Goal: Task Accomplishment & Management: Manage account settings

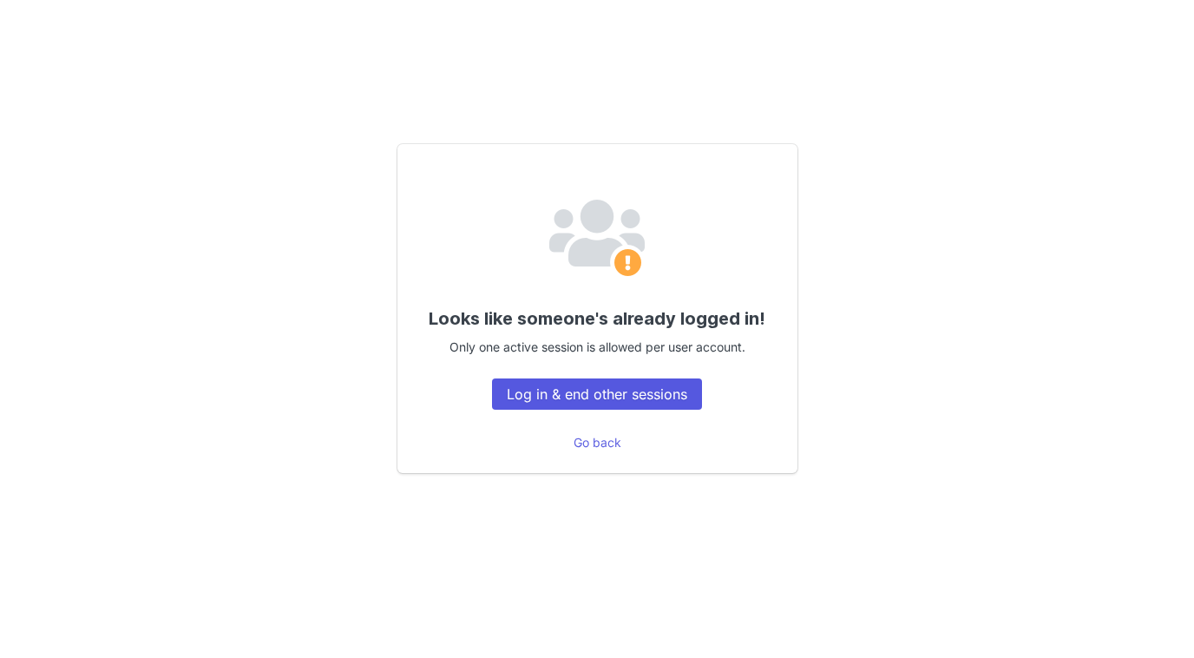
click at [595, 398] on button "Log in & end other sessions" at bounding box center [597, 393] width 210 height 31
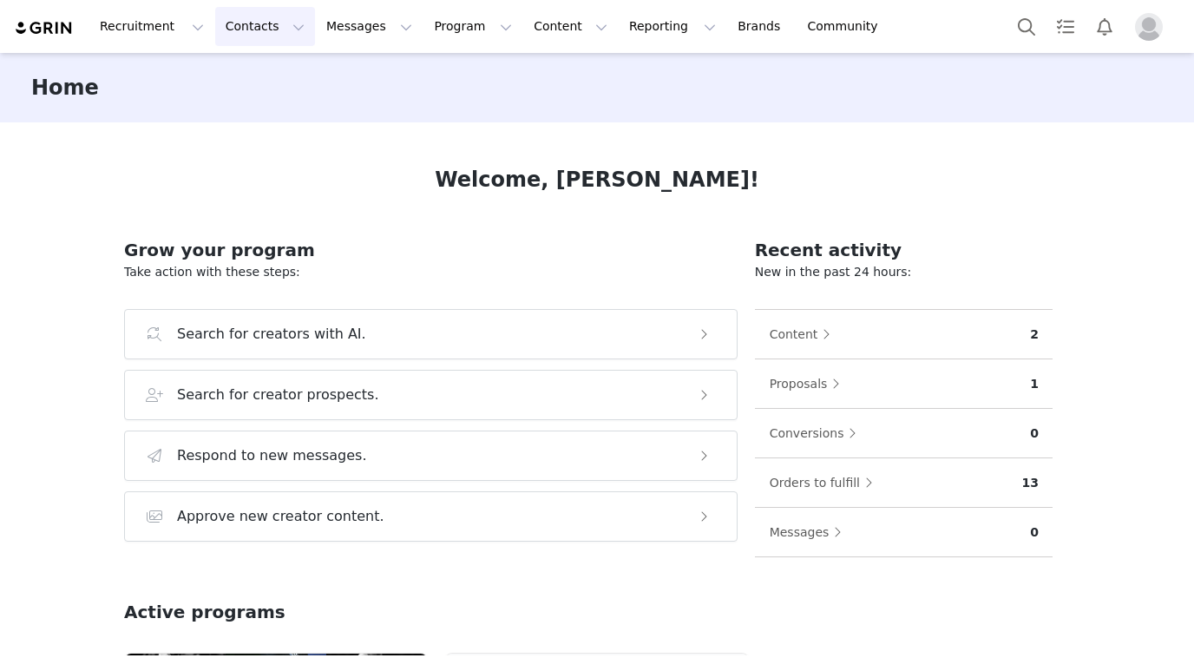
click at [259, 28] on button "Contacts Contacts" at bounding box center [265, 26] width 100 height 39
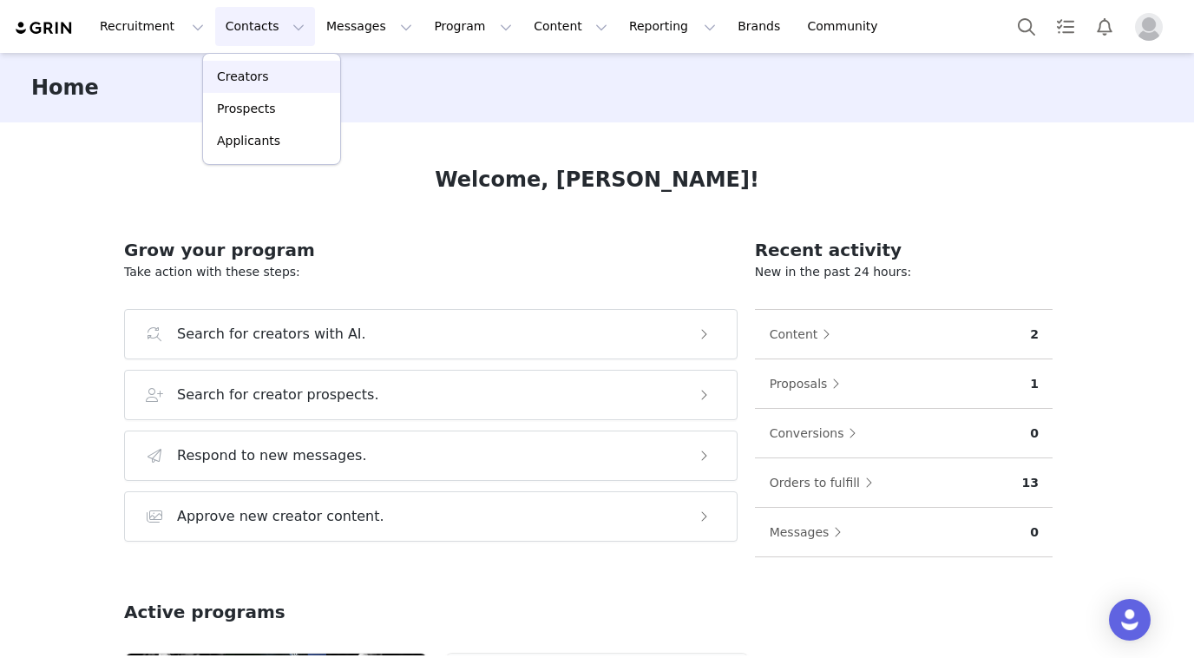
click at [273, 77] on div "Creators" at bounding box center [272, 77] width 116 height 18
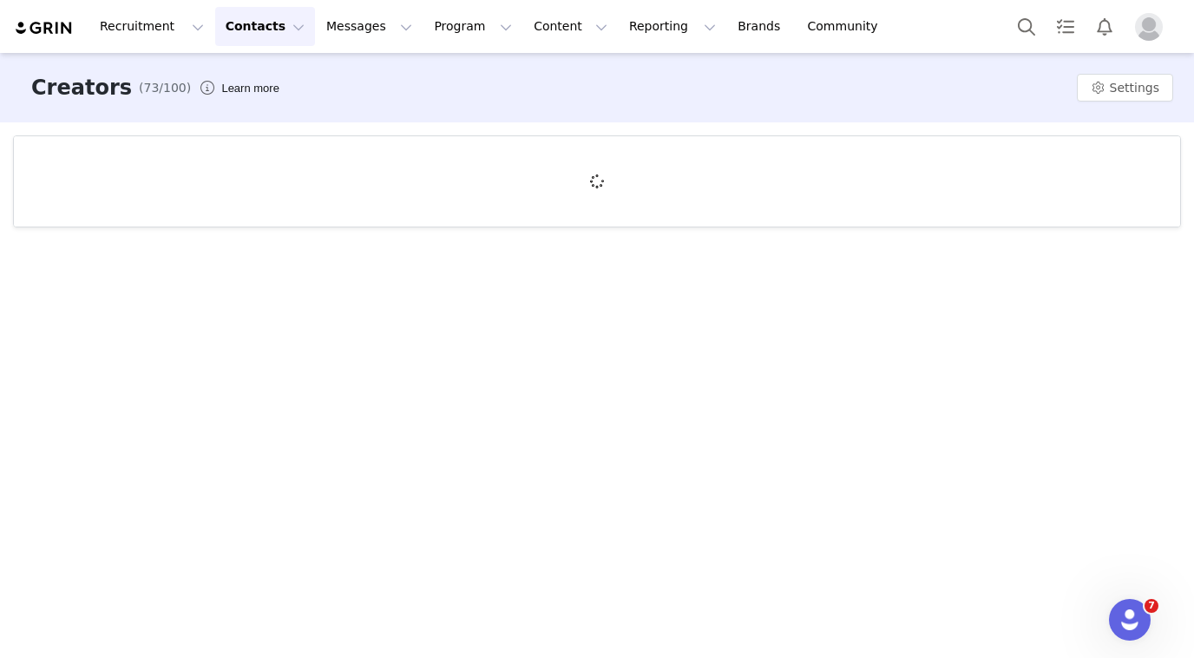
click at [249, 21] on button "Contacts Contacts" at bounding box center [265, 26] width 100 height 39
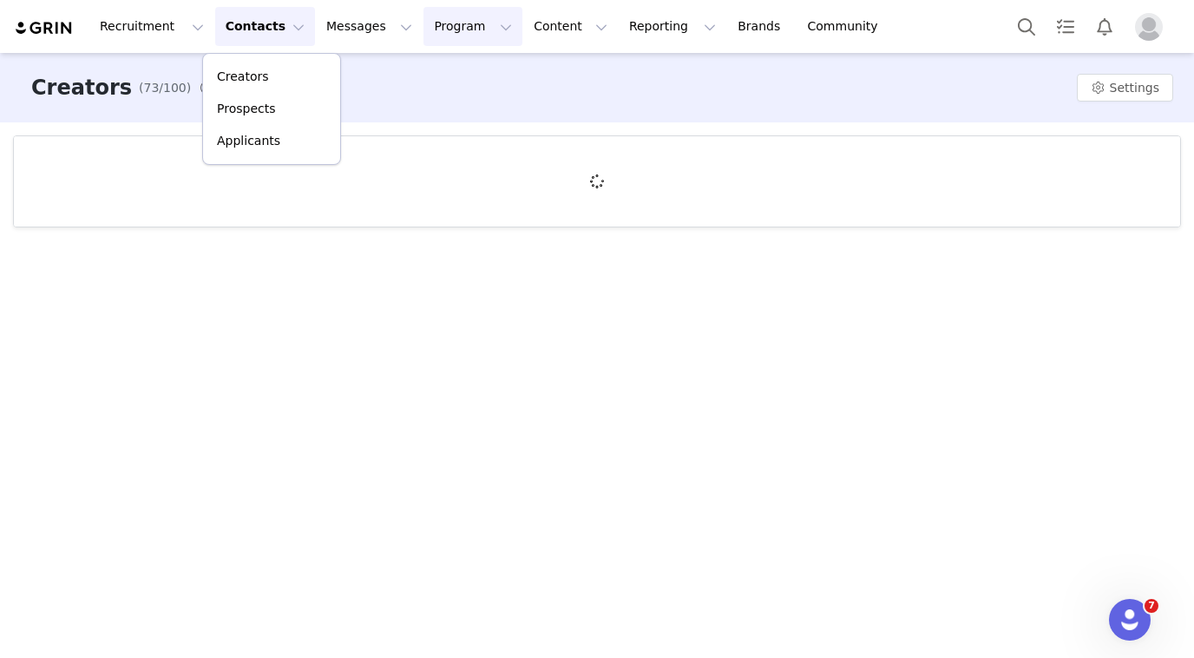
click at [451, 32] on button "Program Program" at bounding box center [473, 26] width 99 height 39
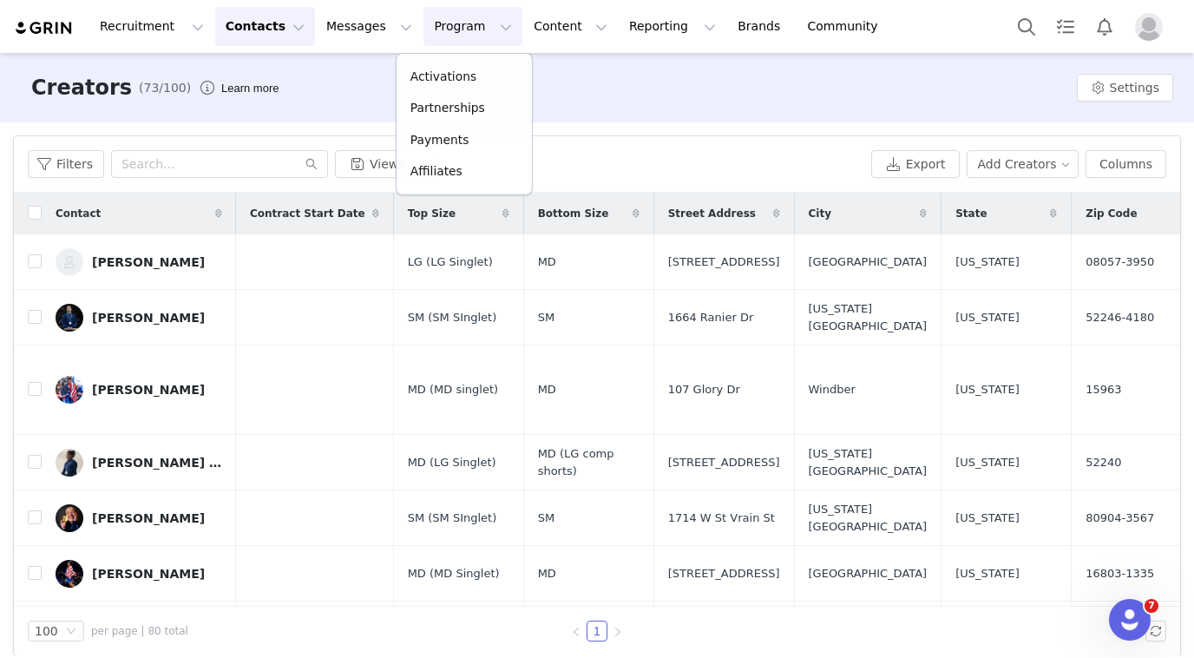
click at [441, 32] on button "Program Program" at bounding box center [473, 26] width 99 height 39
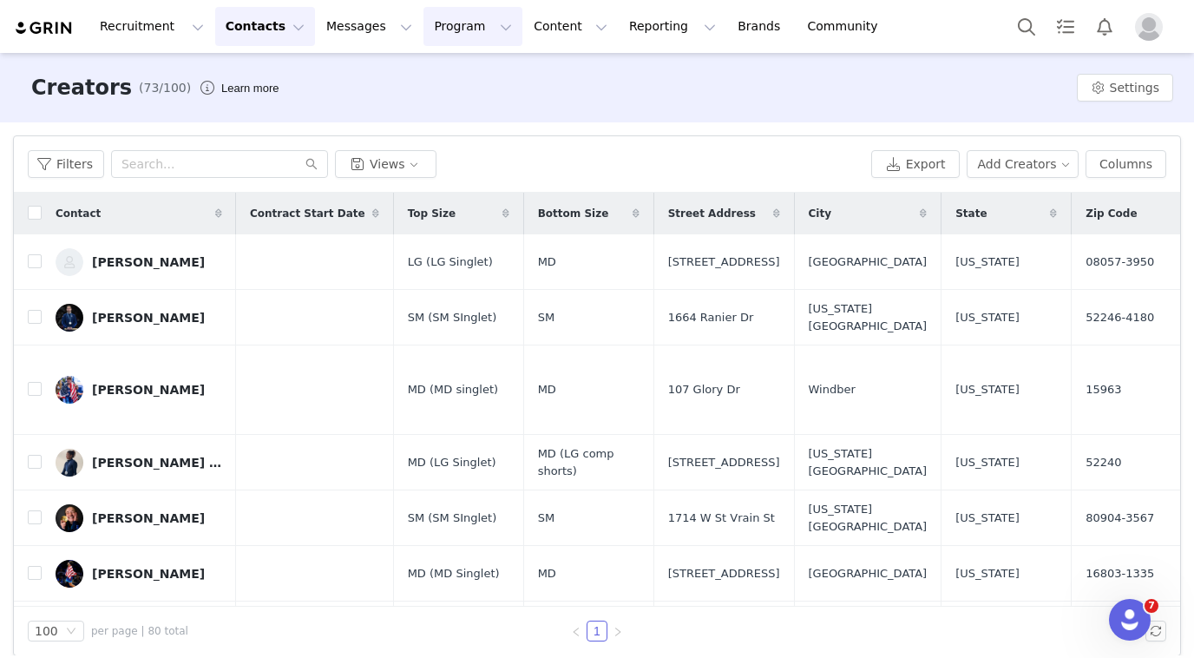
click at [440, 32] on button "Program Program" at bounding box center [473, 26] width 99 height 39
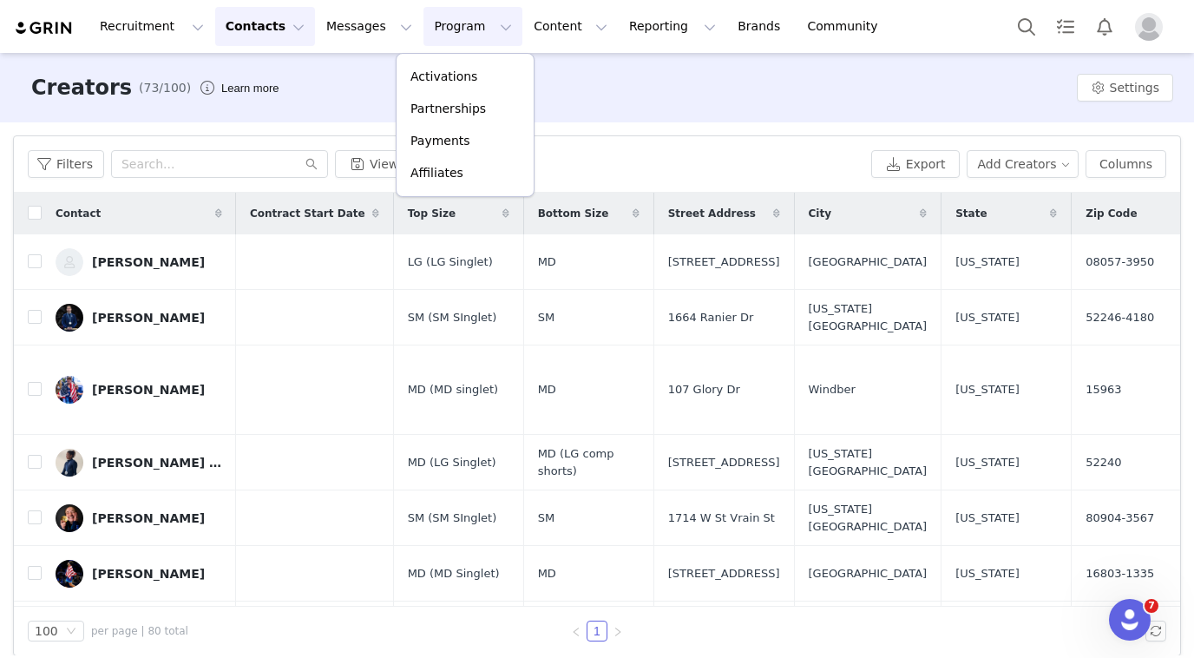
click at [444, 31] on button "Program Program" at bounding box center [473, 26] width 99 height 39
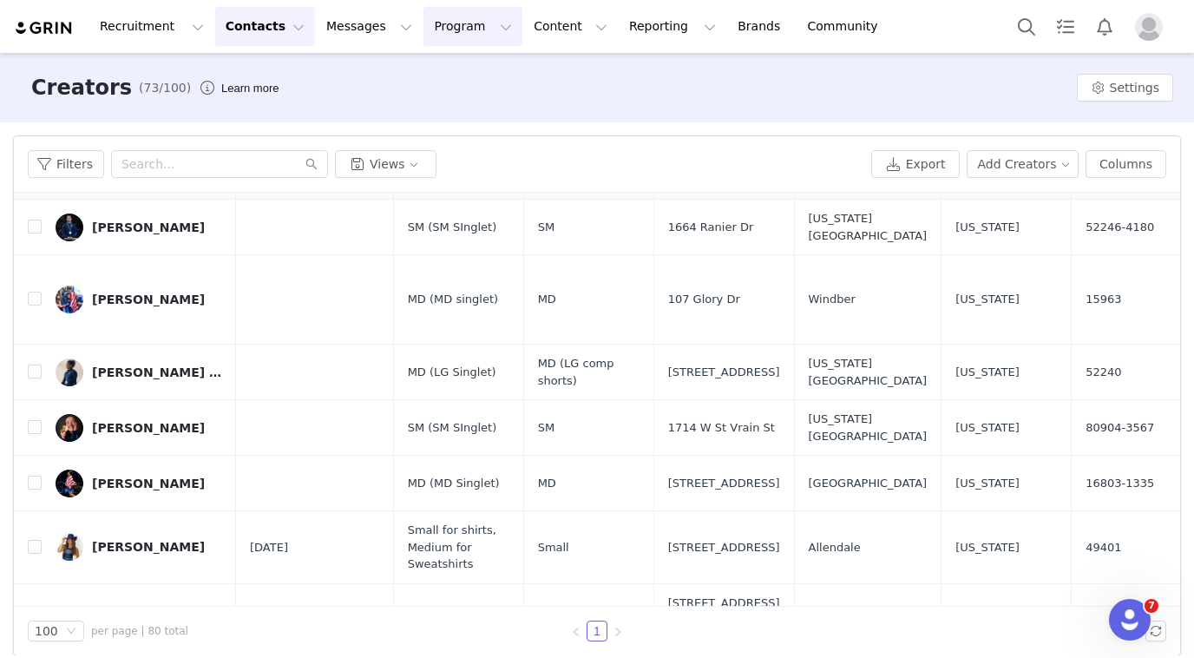
scroll to position [55, 0]
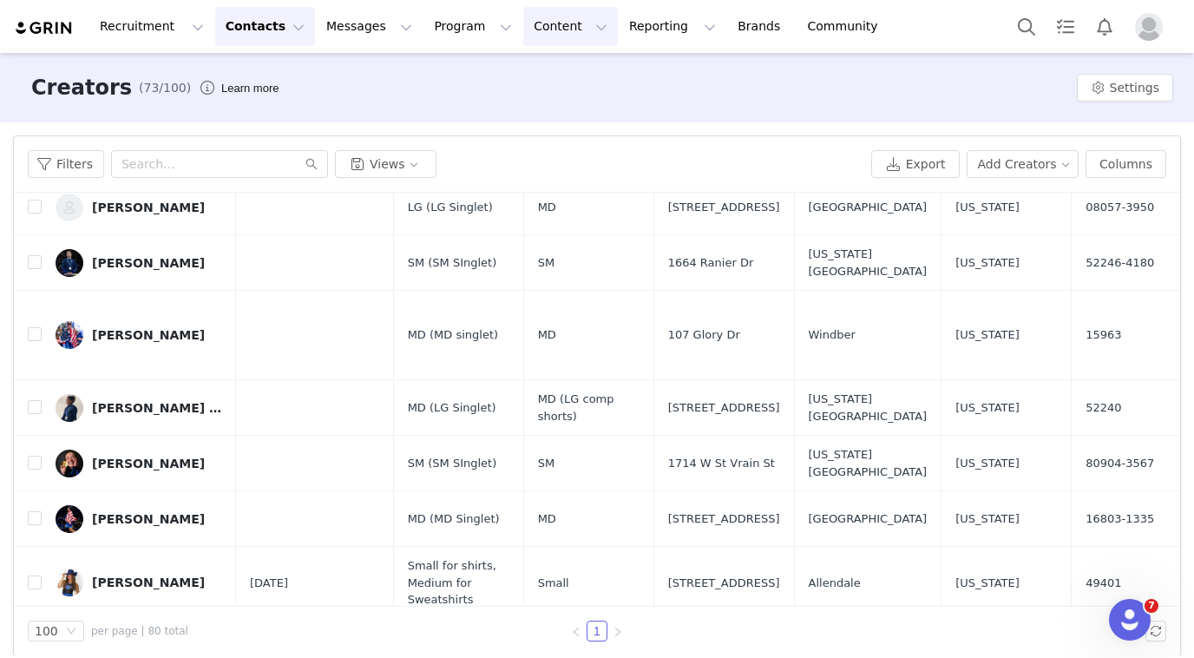
drag, startPoint x: 530, startPoint y: 17, endPoint x: 530, endPoint y: 43, distance: 26.1
click at [530, 17] on button "Content Content" at bounding box center [570, 26] width 95 height 39
click at [530, 68] on p "Creator Content" at bounding box center [550, 77] width 97 height 18
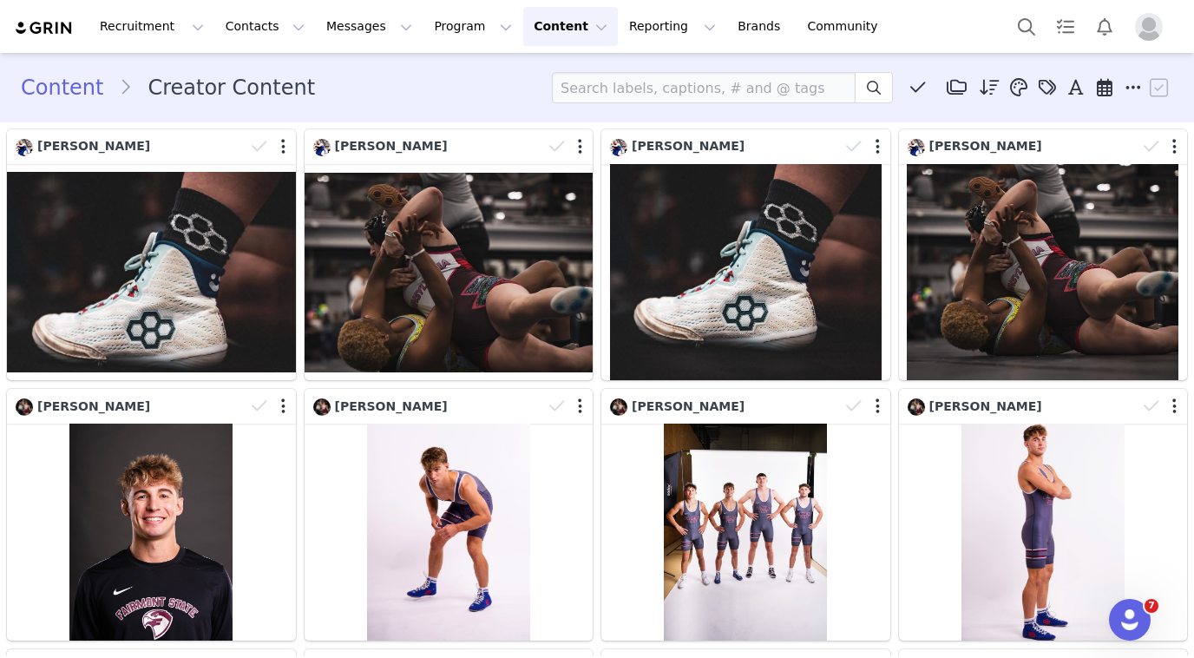
click at [534, 16] on button "Content Content" at bounding box center [570, 26] width 95 height 39
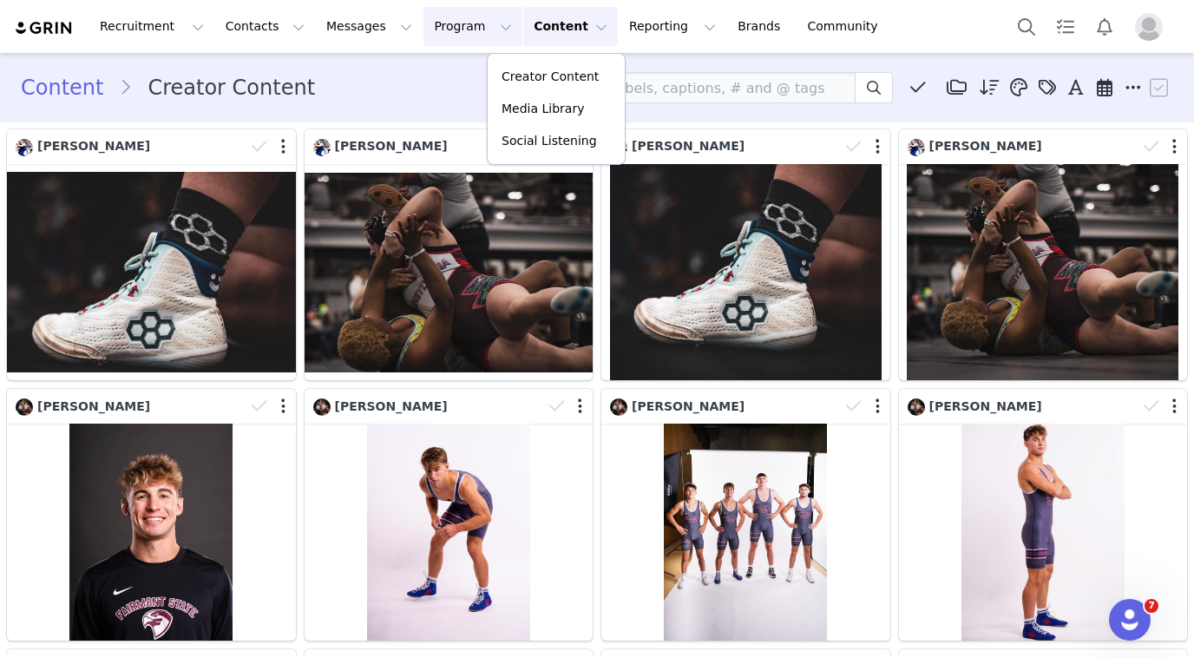
click at [444, 39] on button "Program Program" at bounding box center [473, 26] width 99 height 39
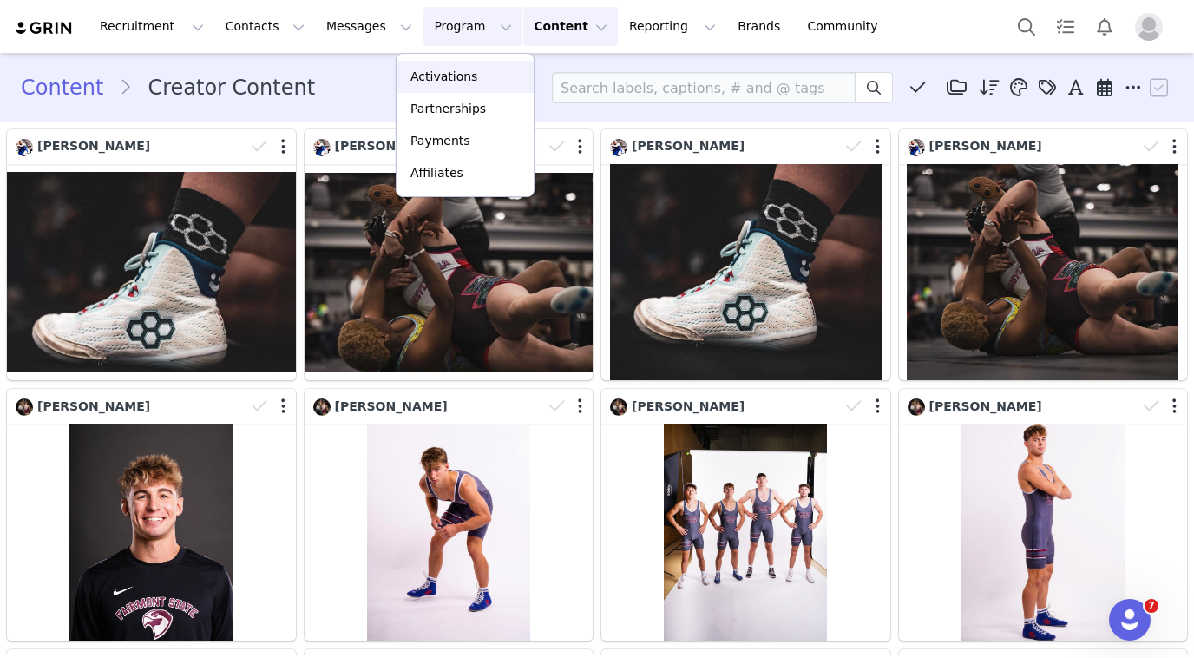
click at [460, 81] on p "Activations" at bounding box center [444, 77] width 67 height 18
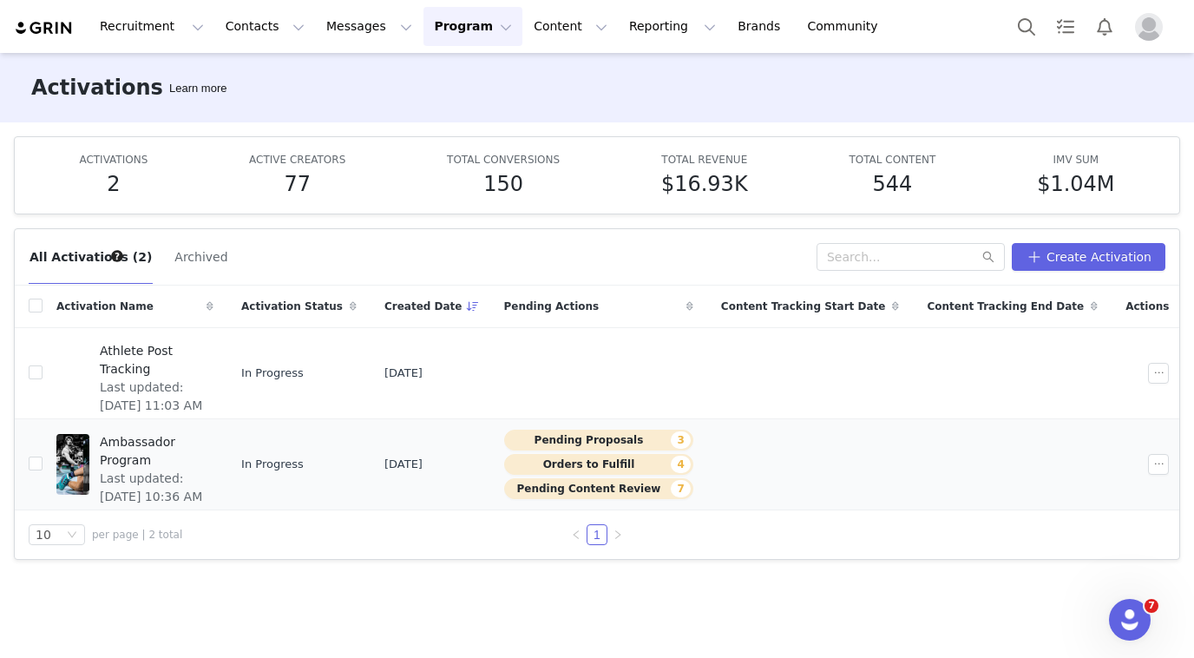
click at [181, 441] on span "Ambassador Program" at bounding box center [151, 451] width 103 height 36
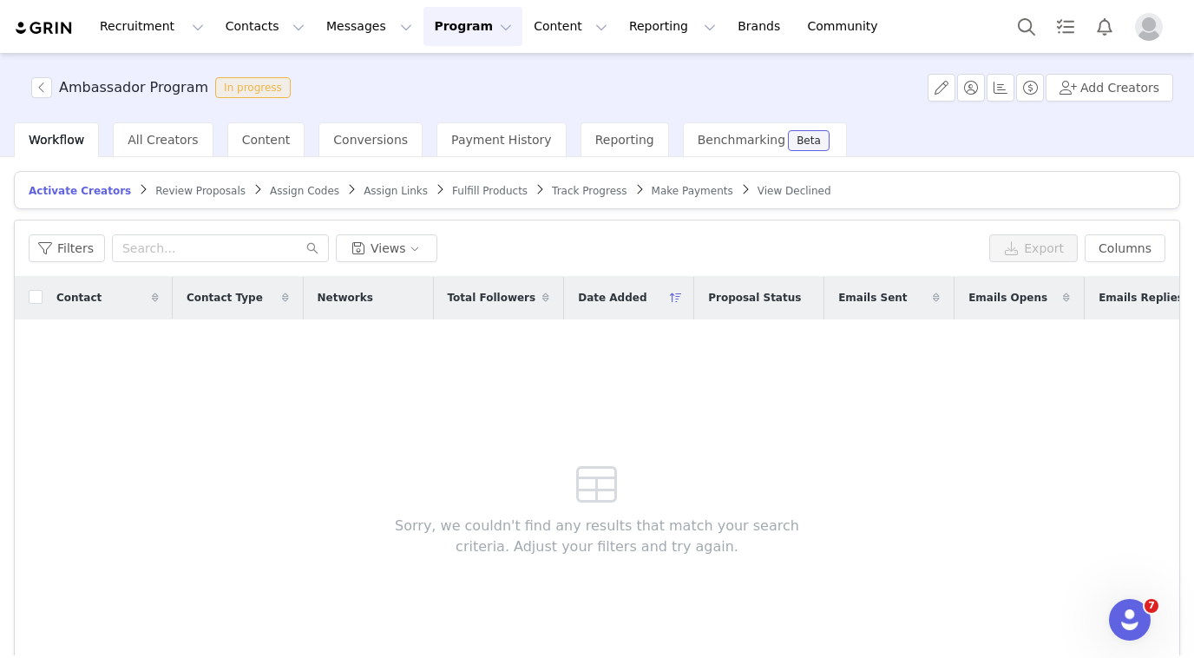
click at [562, 191] on span "Track Progress" at bounding box center [589, 191] width 75 height 12
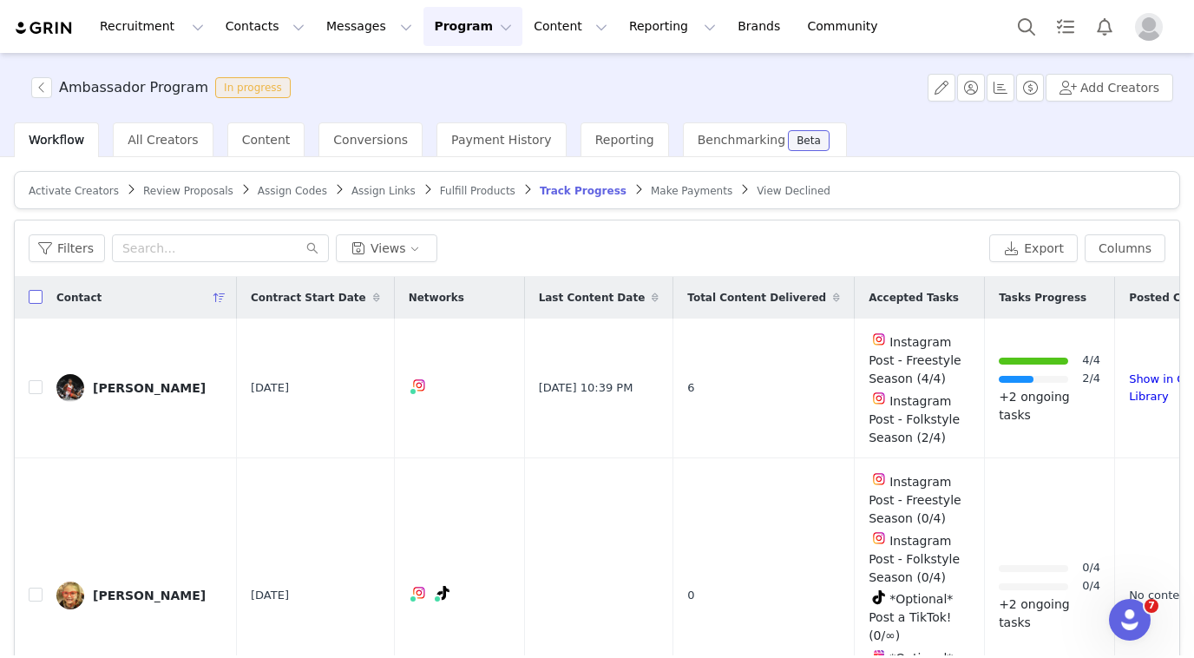
click at [34, 294] on input "checkbox" at bounding box center [36, 297] width 14 height 14
checkbox input "true"
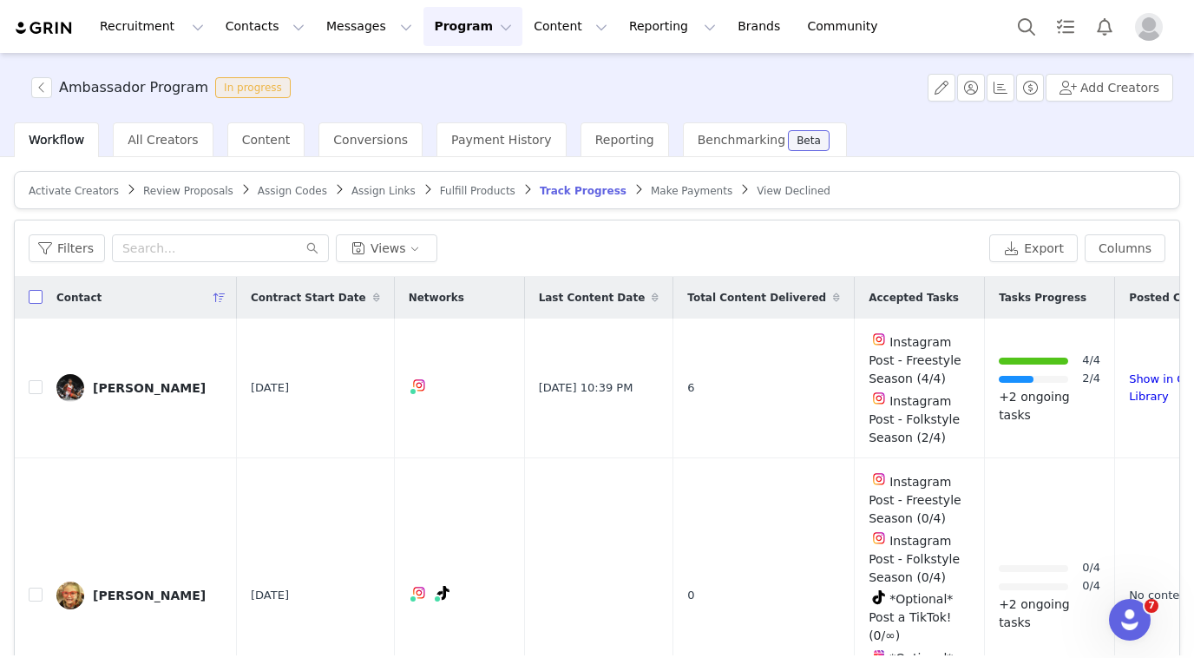
checkbox input "true"
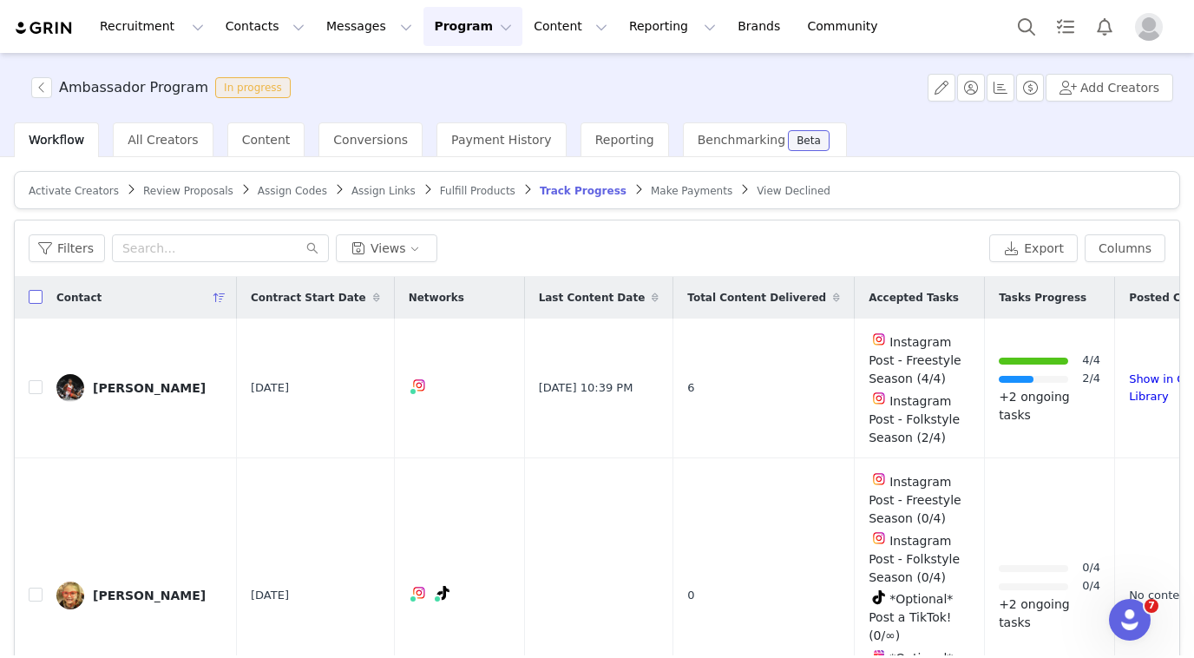
checkbox input "true"
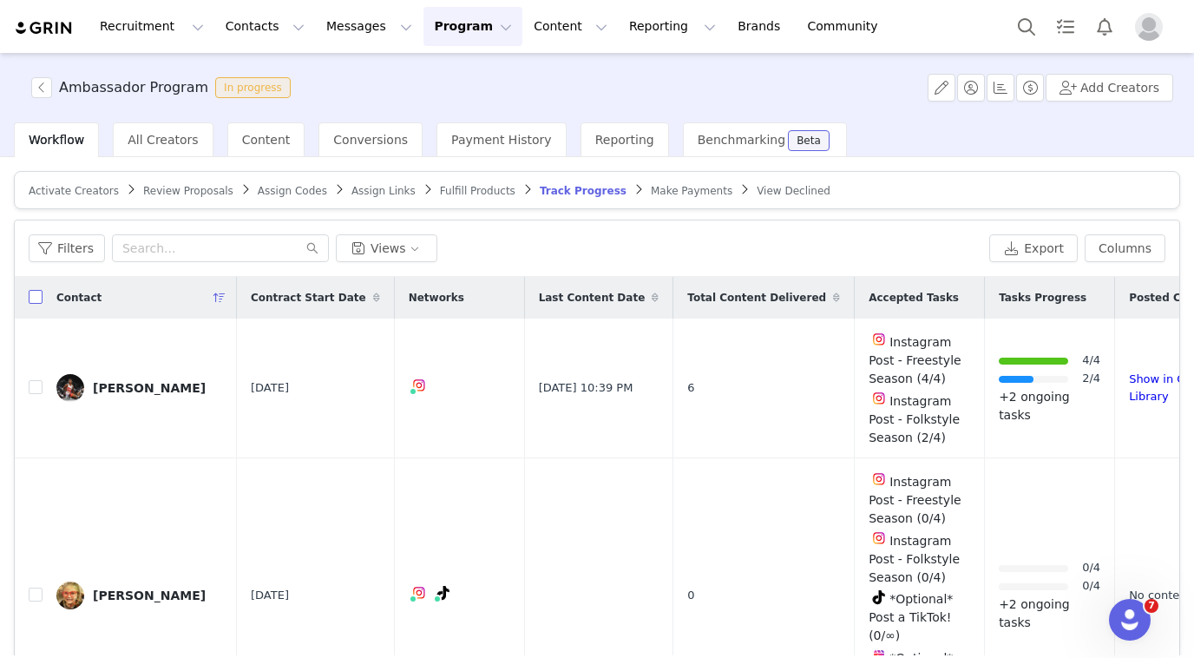
checkbox input "true"
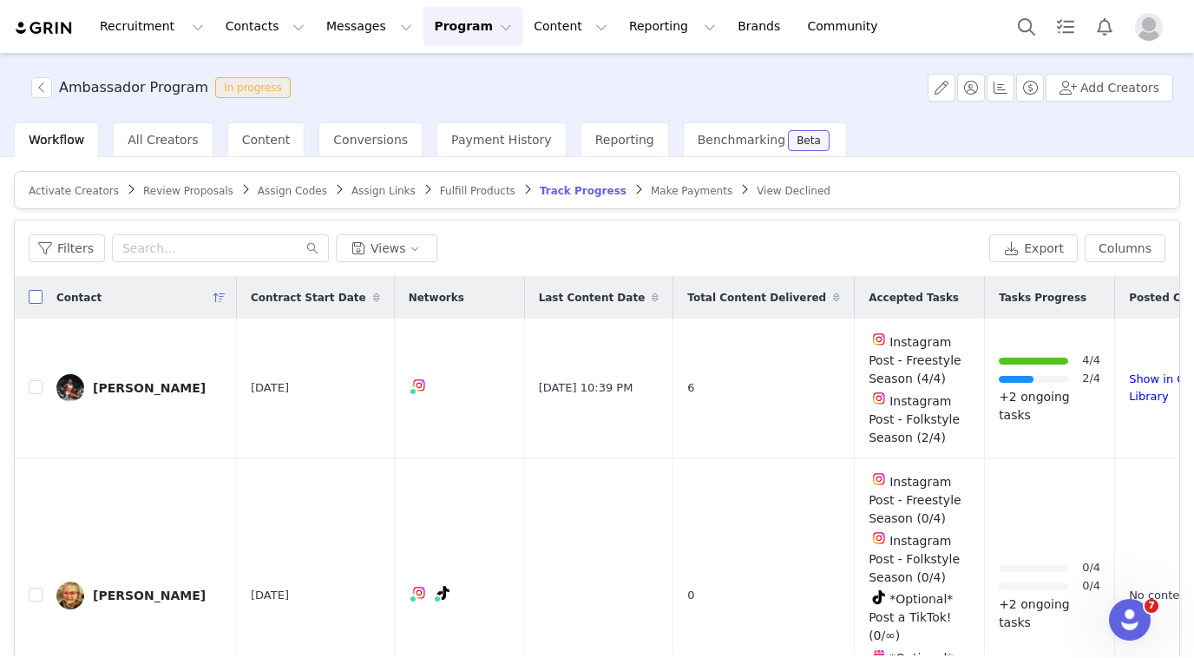
checkbox input "true"
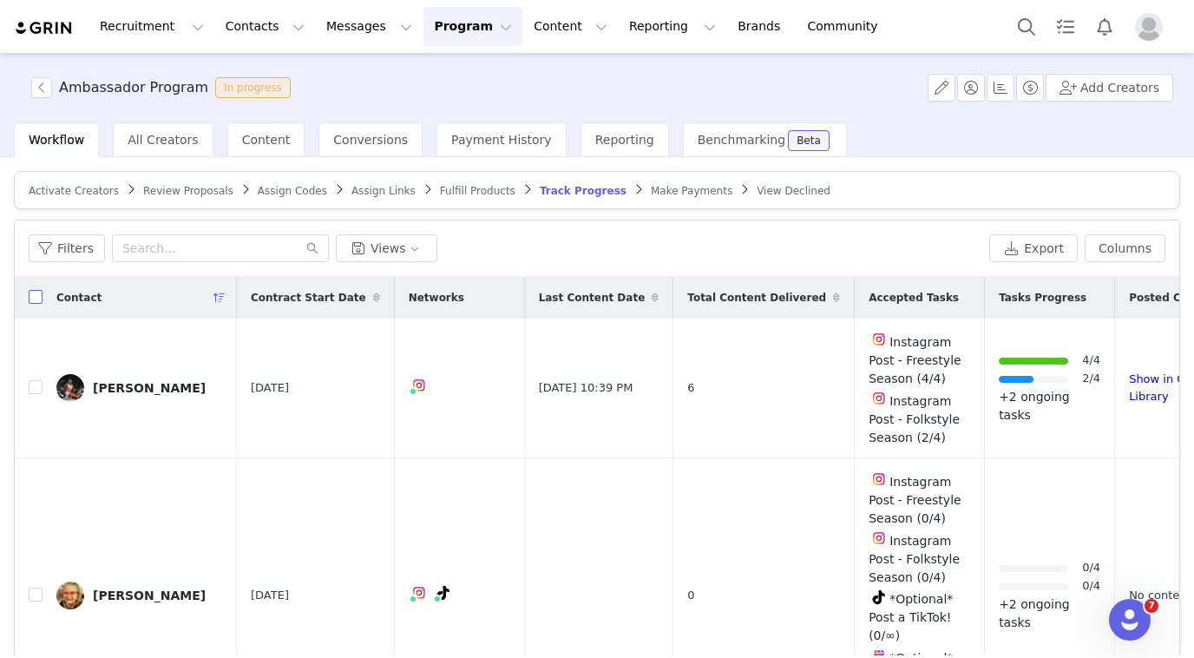
checkbox input "true"
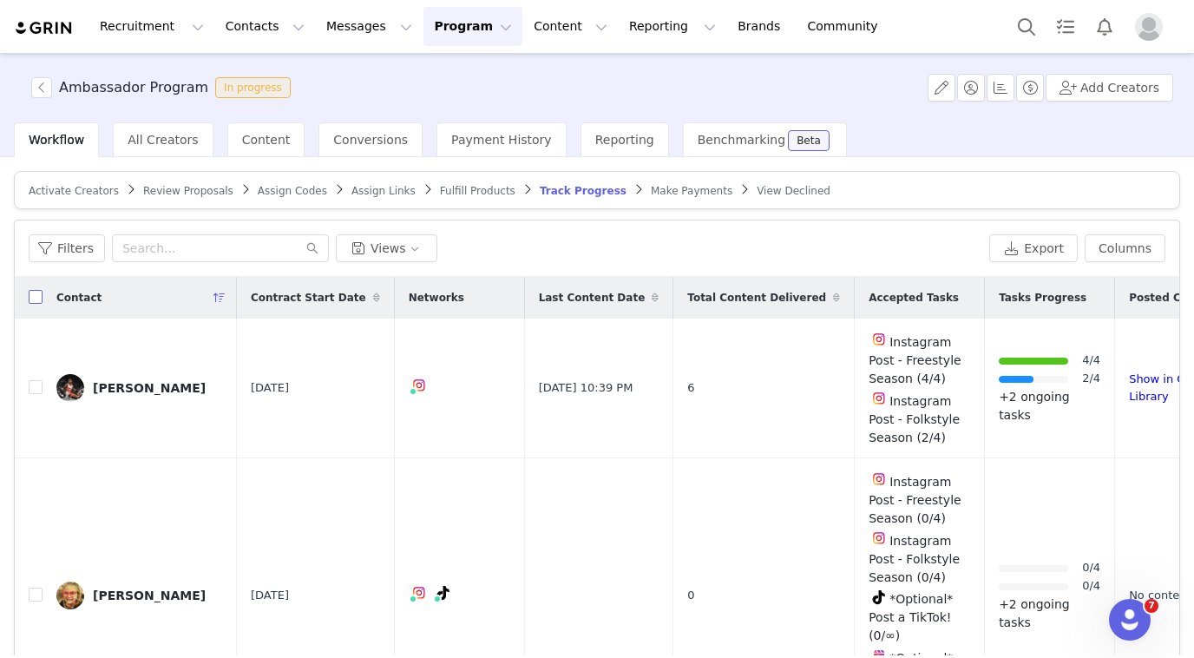
checkbox input "true"
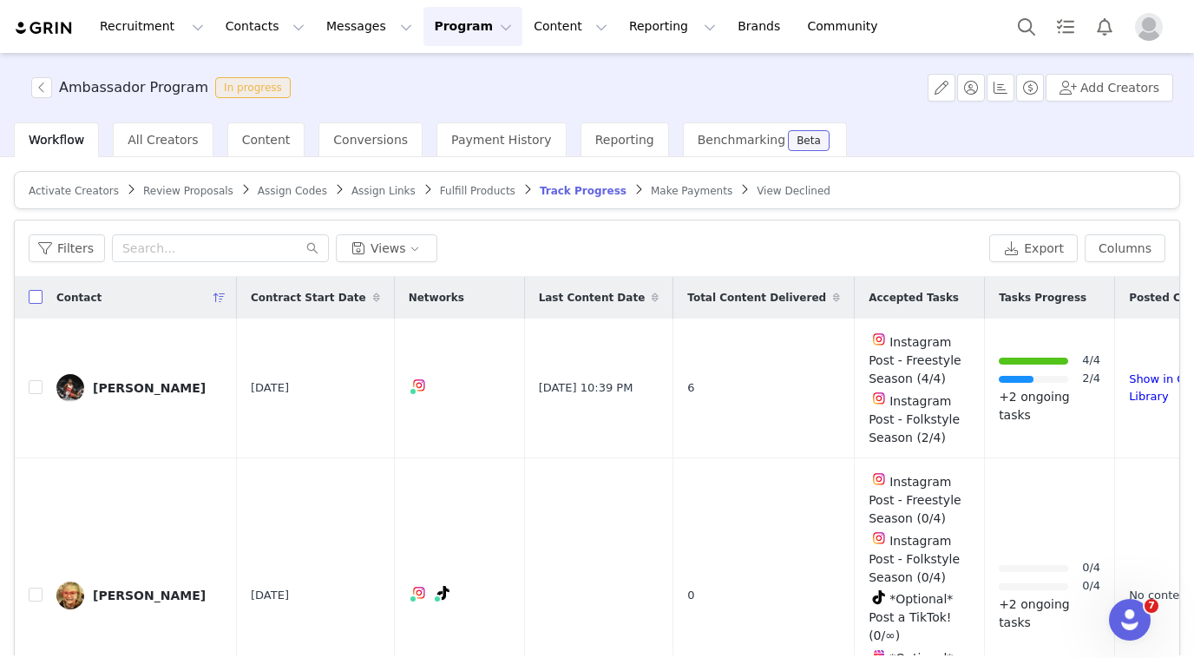
checkbox input "true"
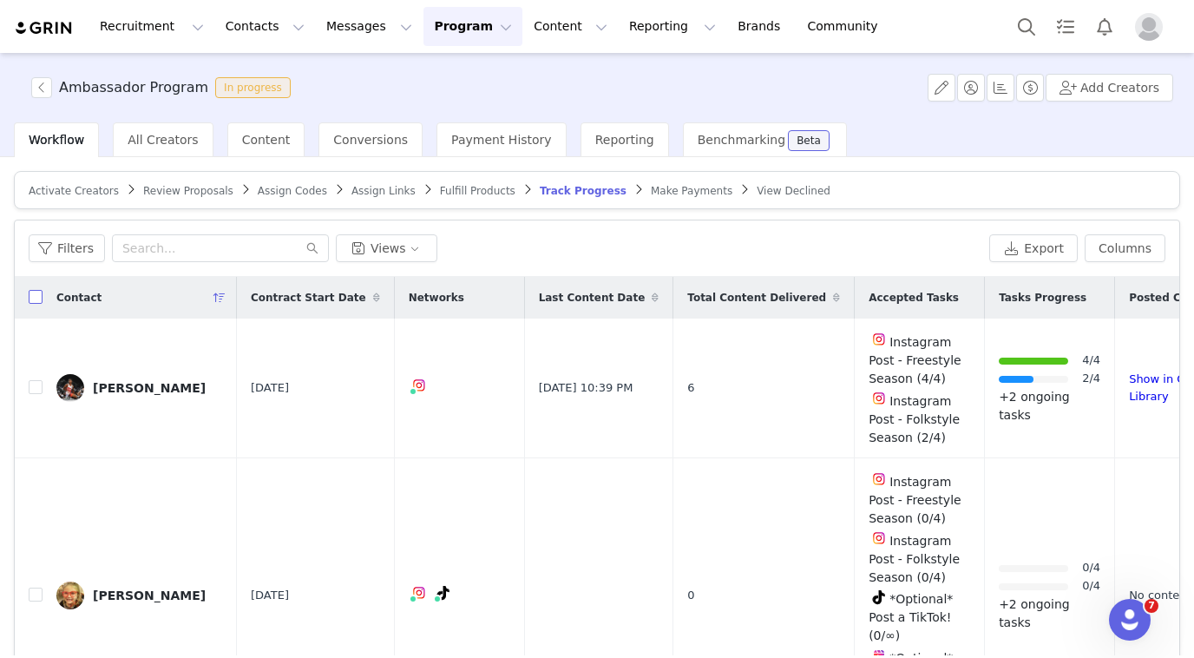
checkbox input "true"
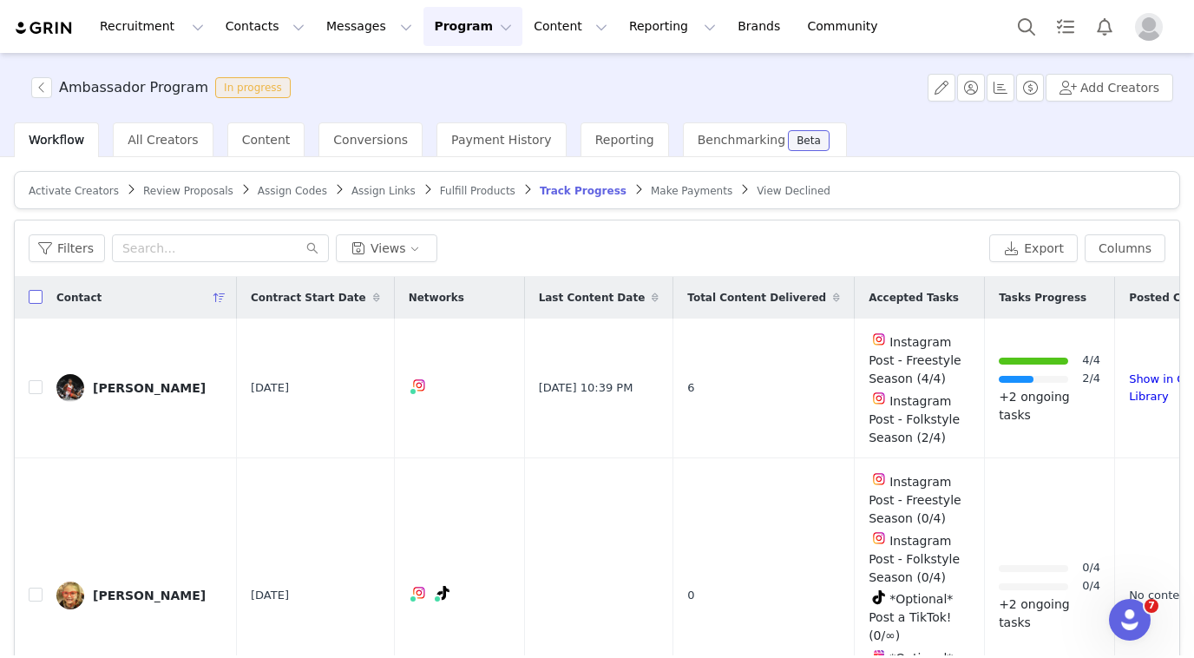
checkbox input "true"
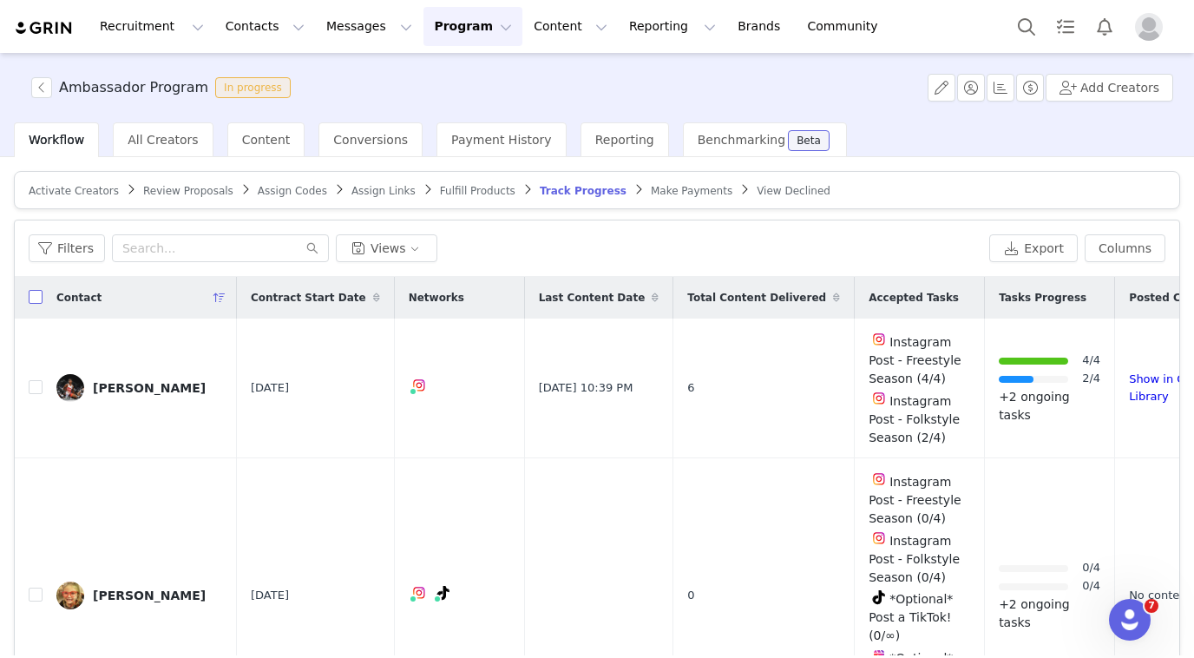
checkbox input "true"
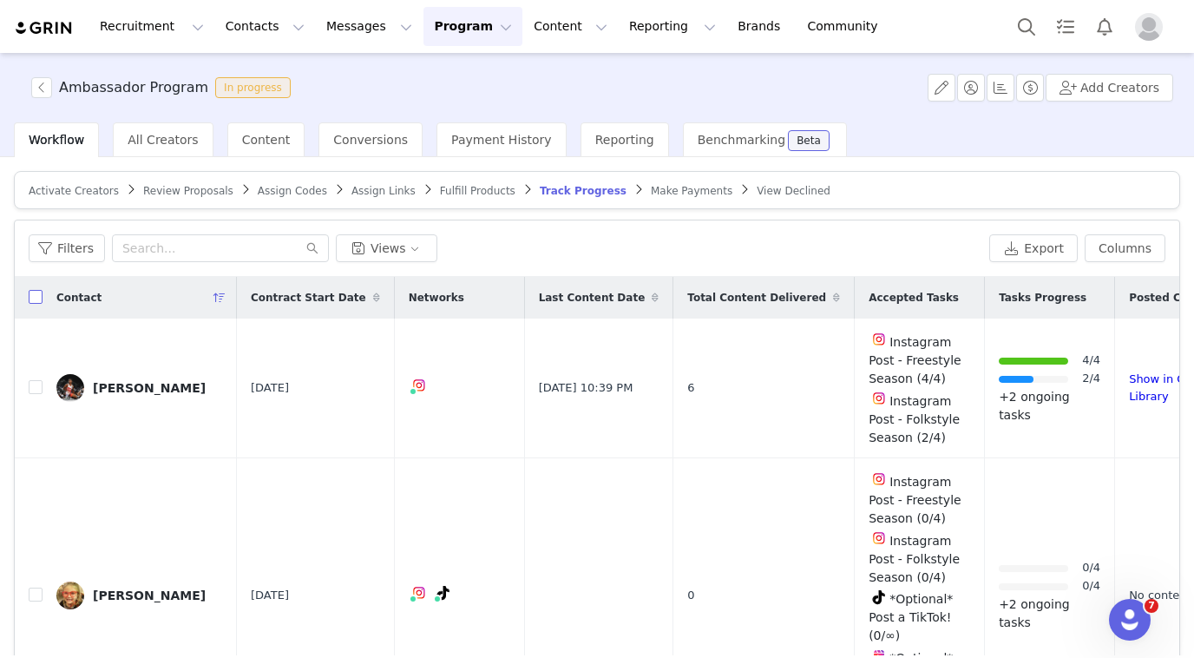
checkbox input "true"
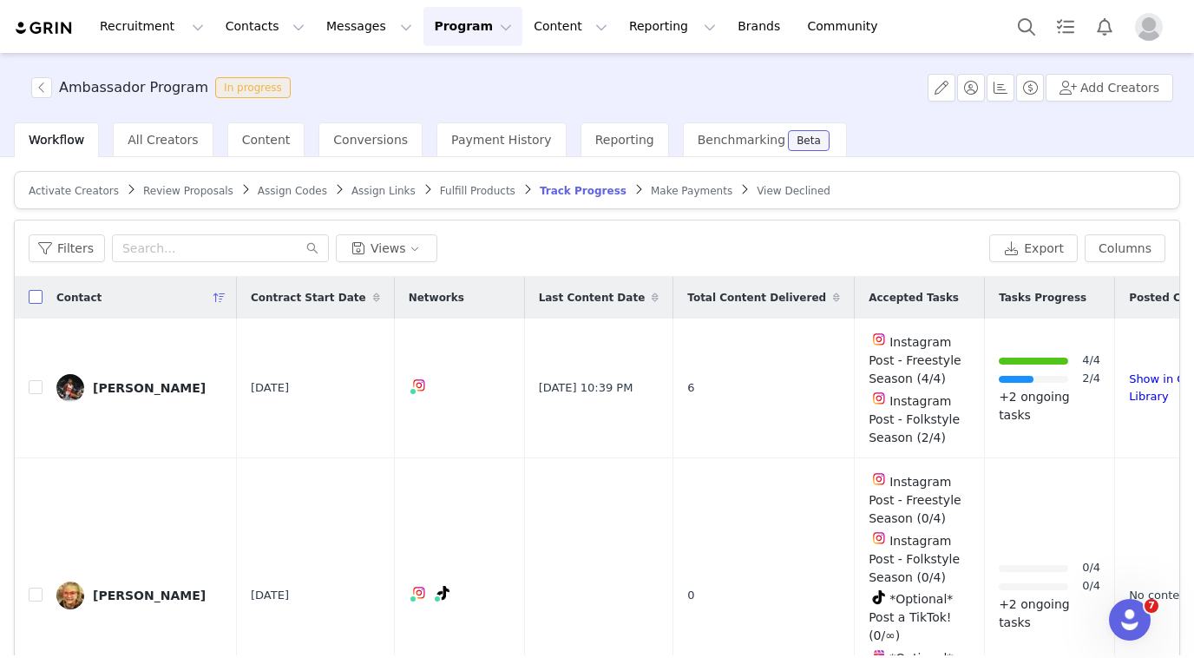
checkbox input "true"
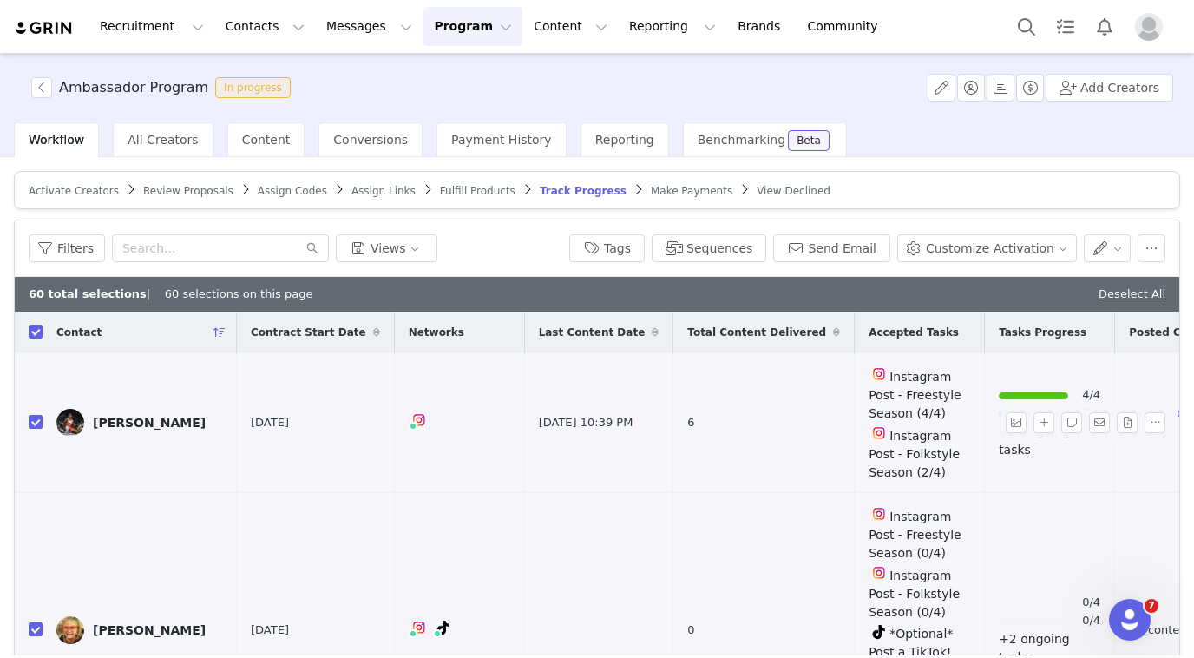
click at [37, 329] on input "checkbox" at bounding box center [36, 332] width 14 height 14
checkbox input "false"
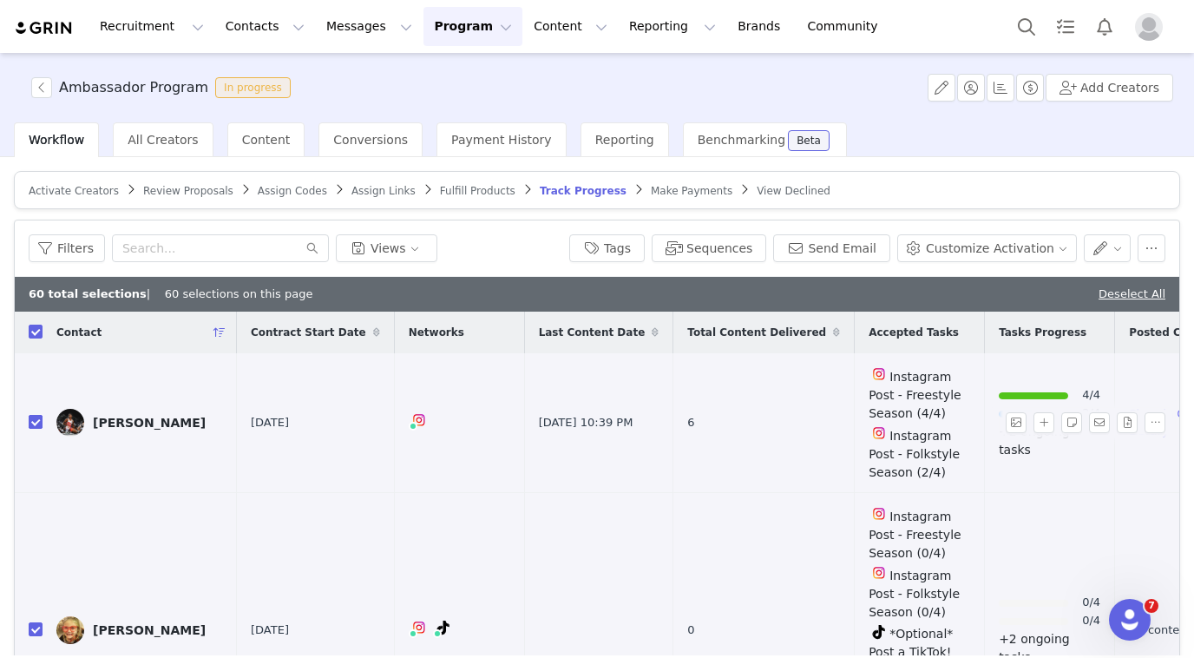
checkbox input "false"
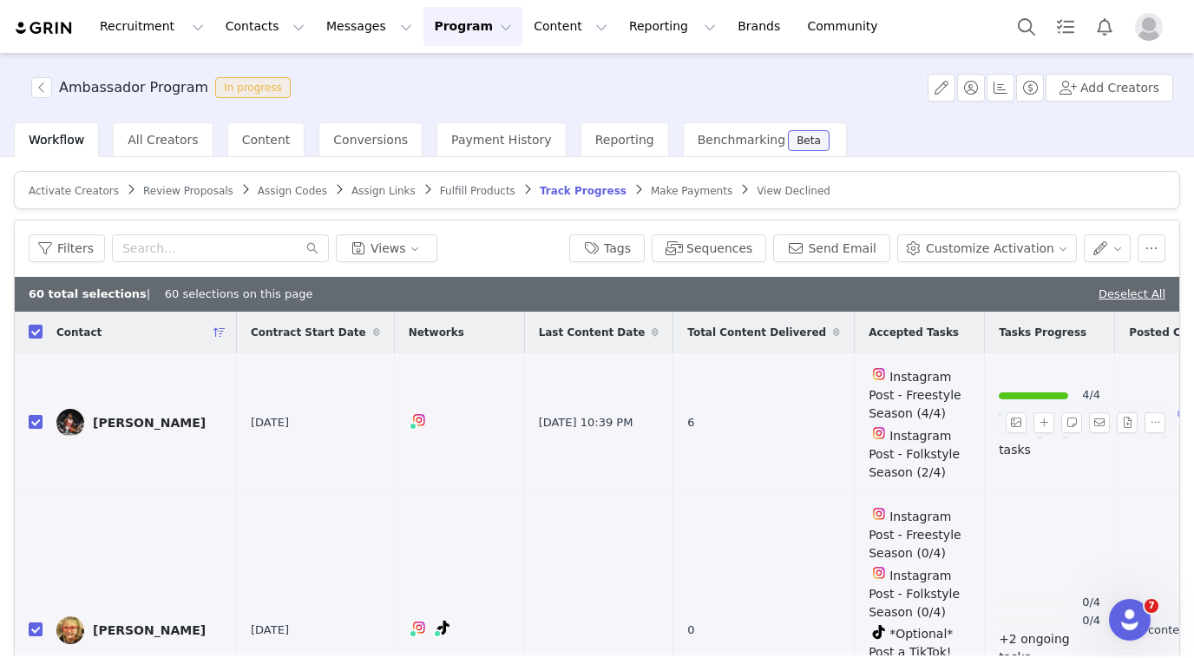
checkbox input "false"
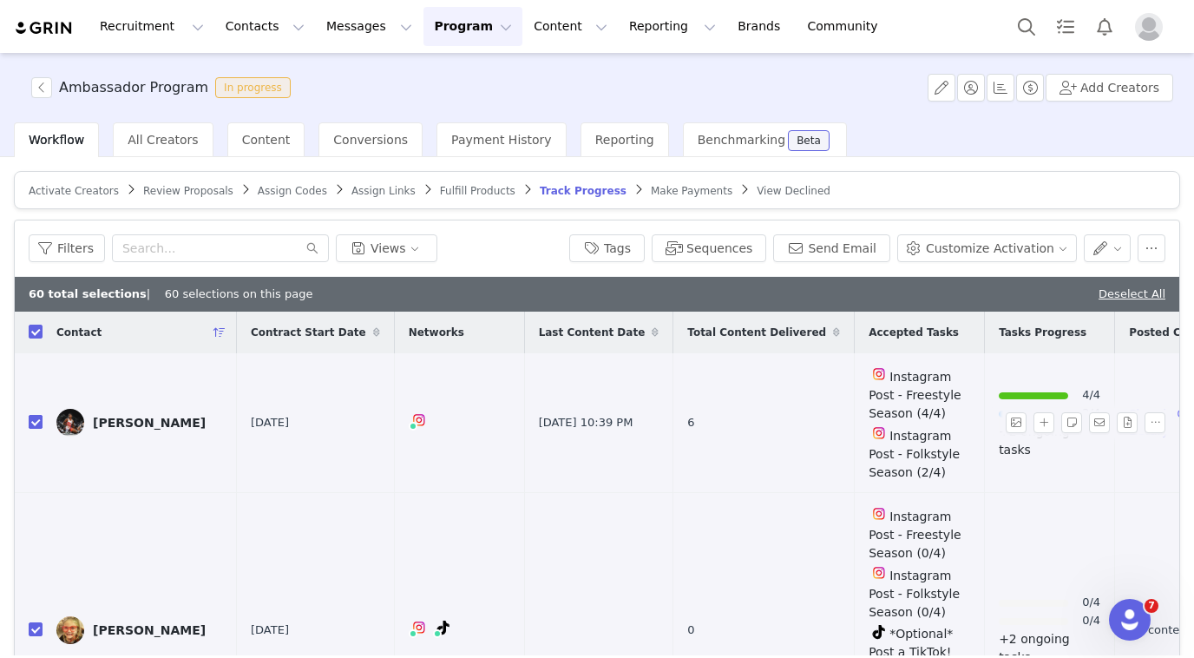
checkbox input "false"
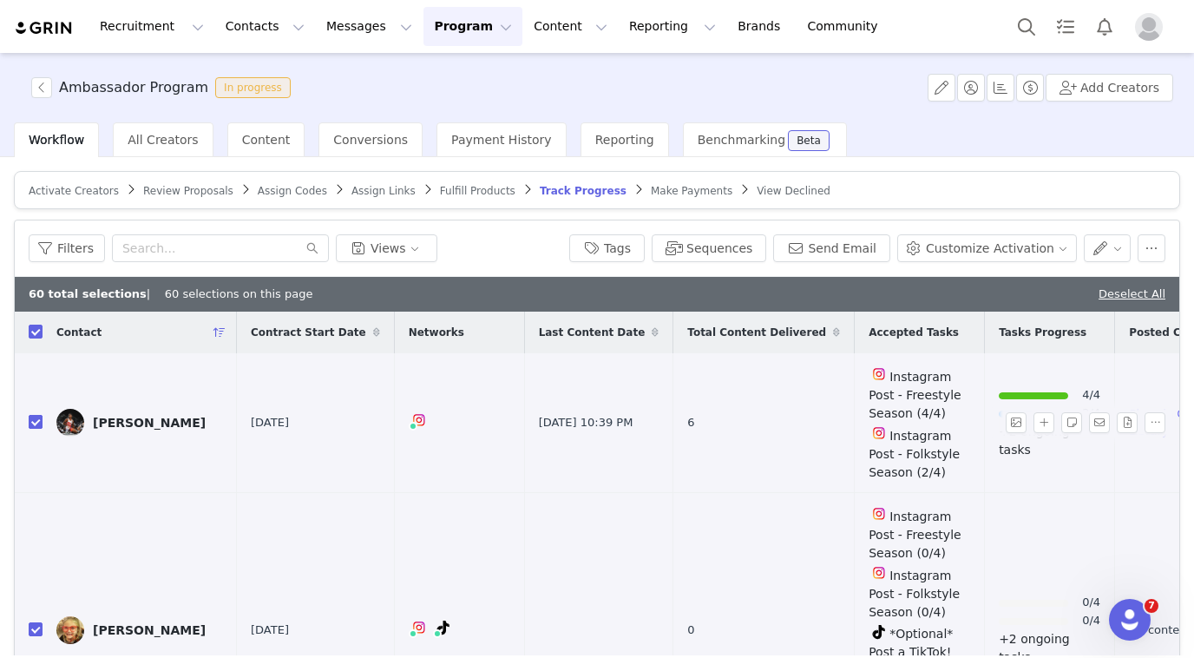
checkbox input "false"
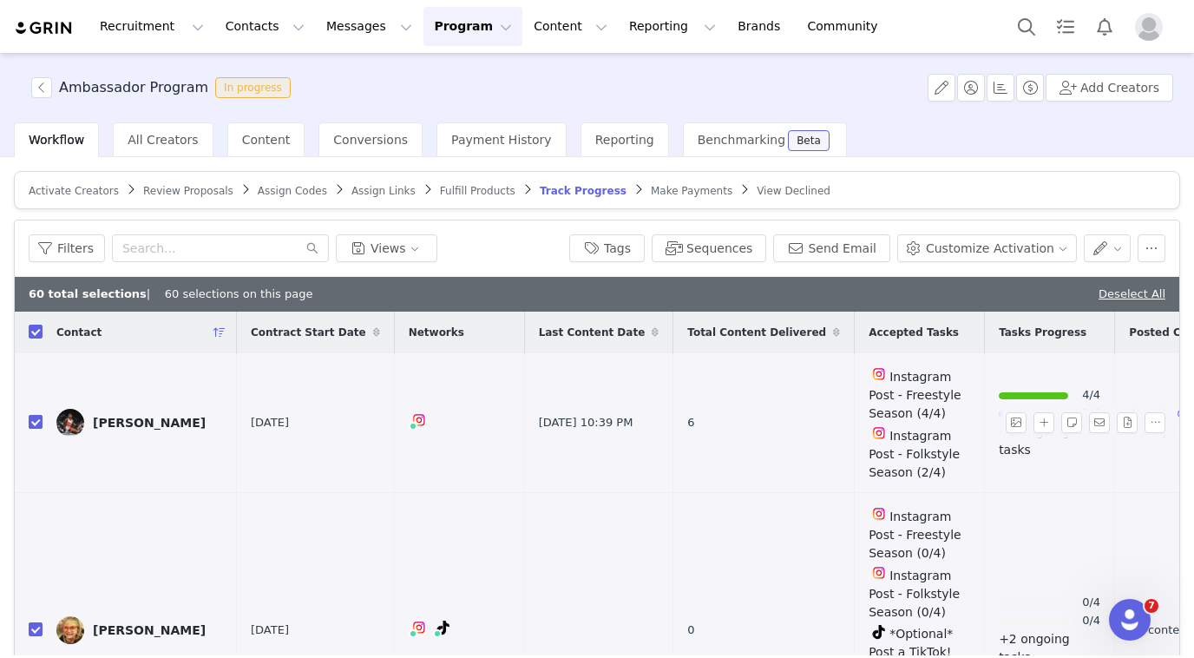
checkbox input "false"
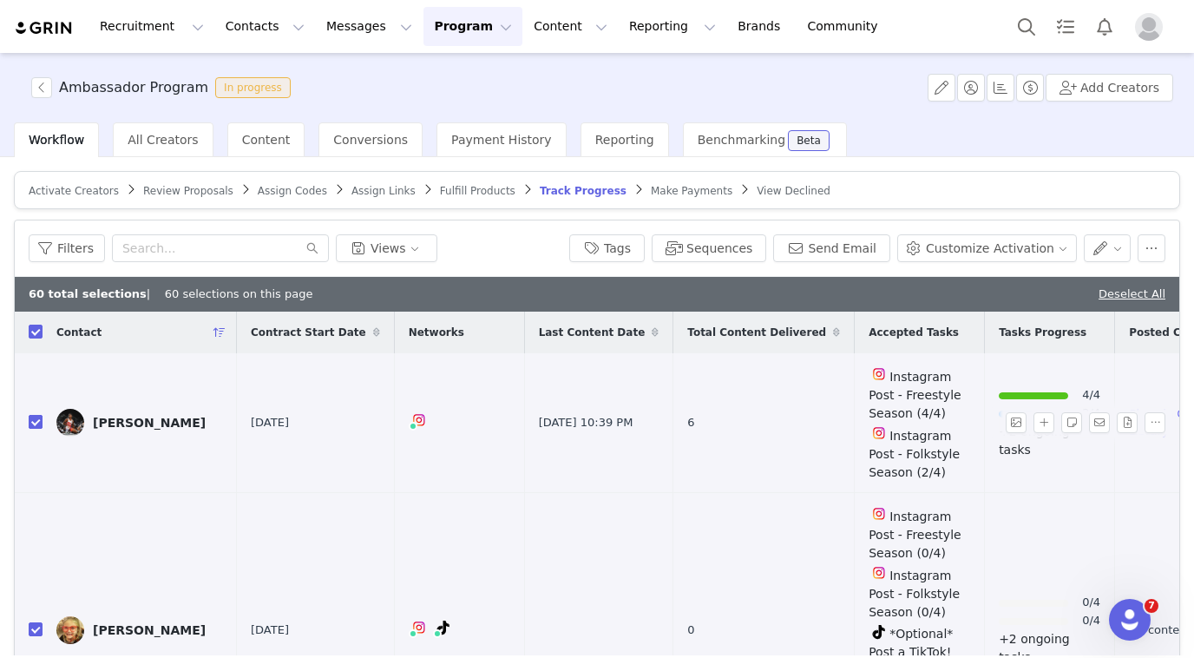
checkbox input "false"
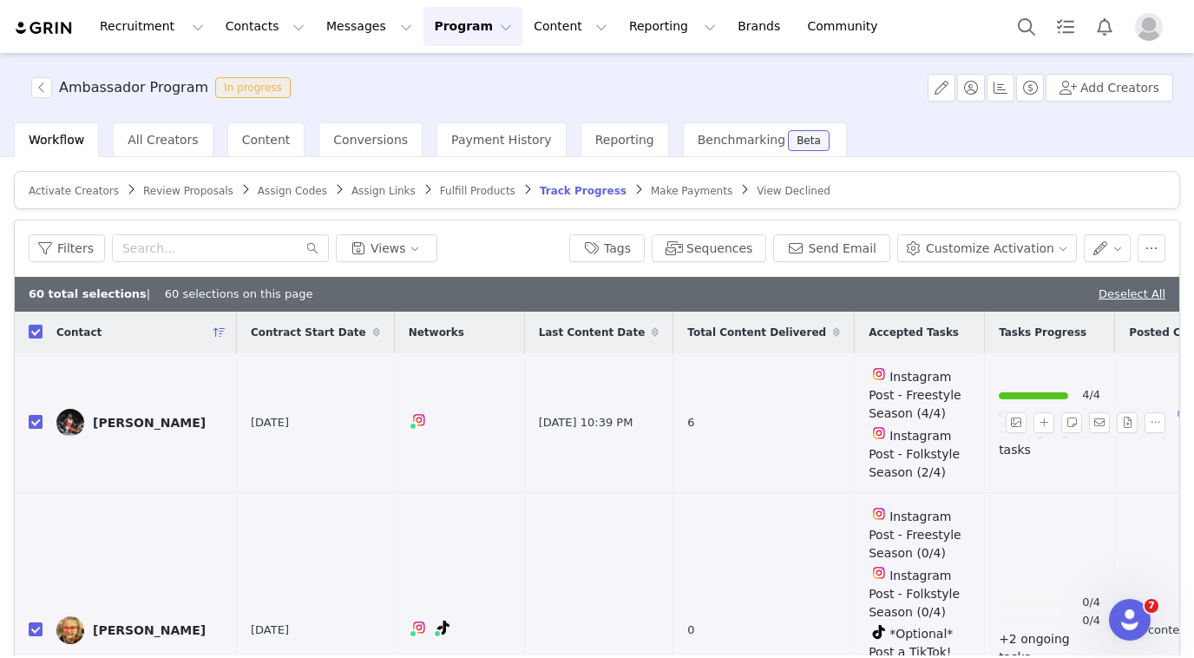
checkbox input "false"
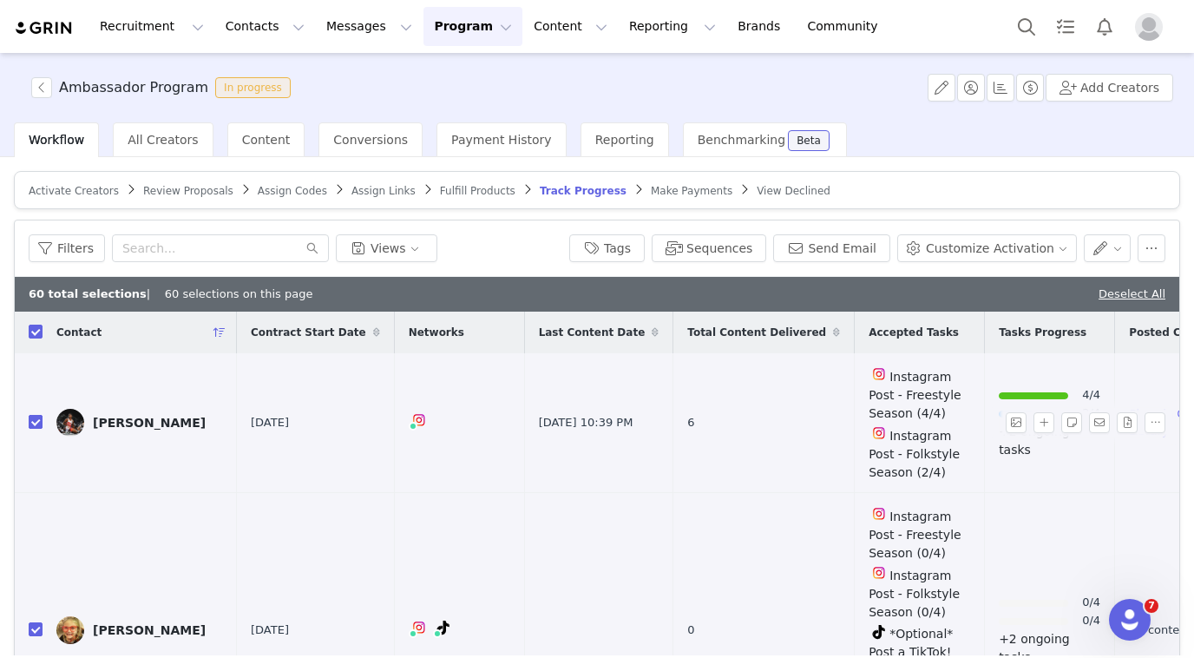
checkbox input "false"
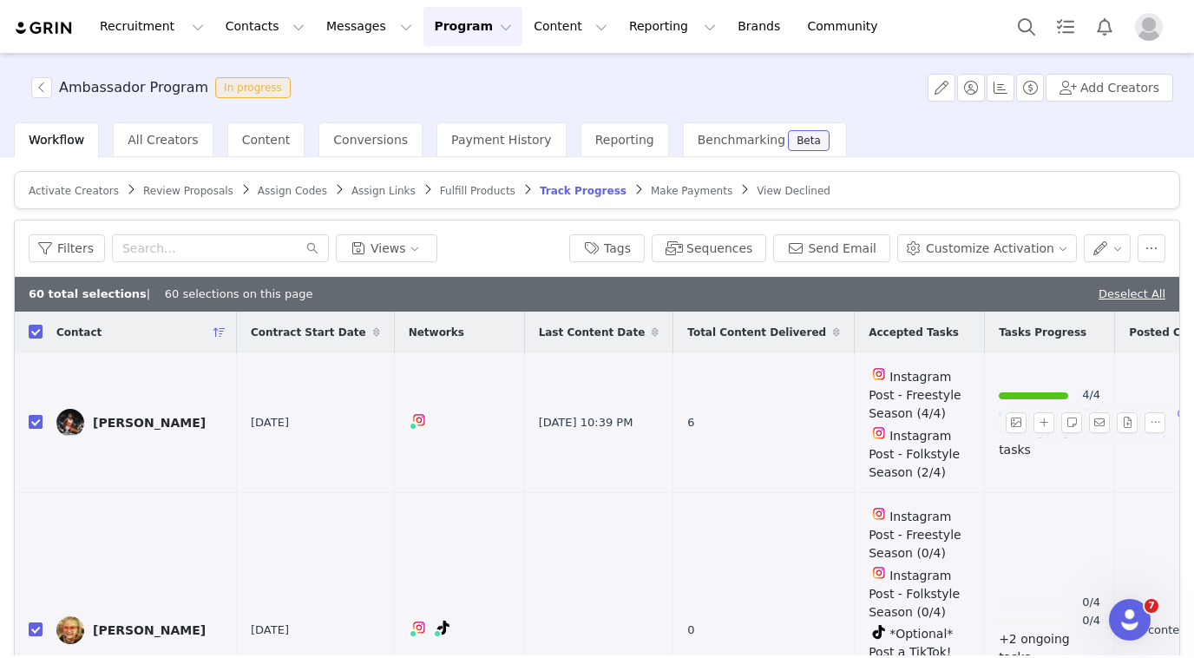
checkbox input "false"
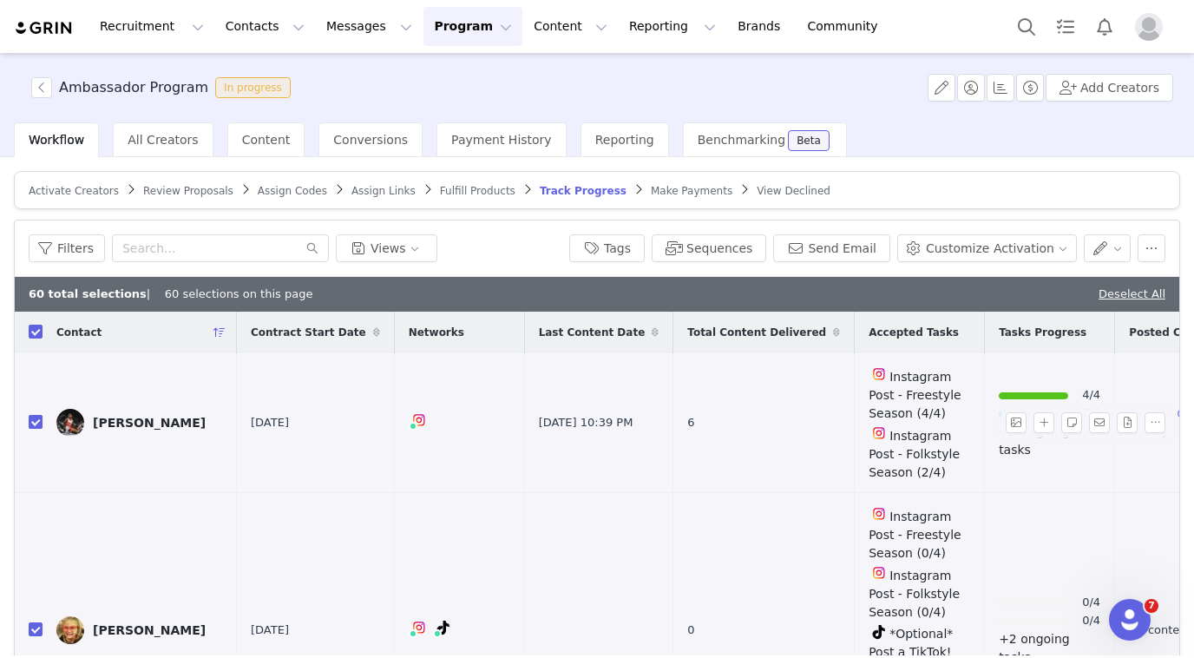
checkbox input "false"
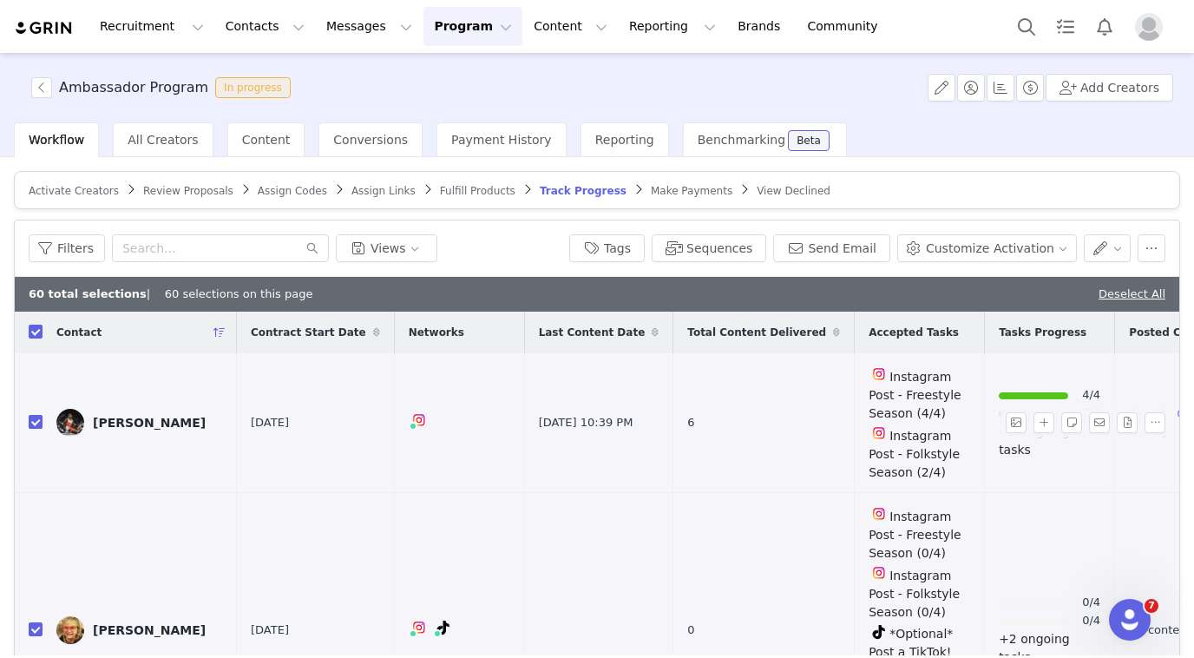
checkbox input "false"
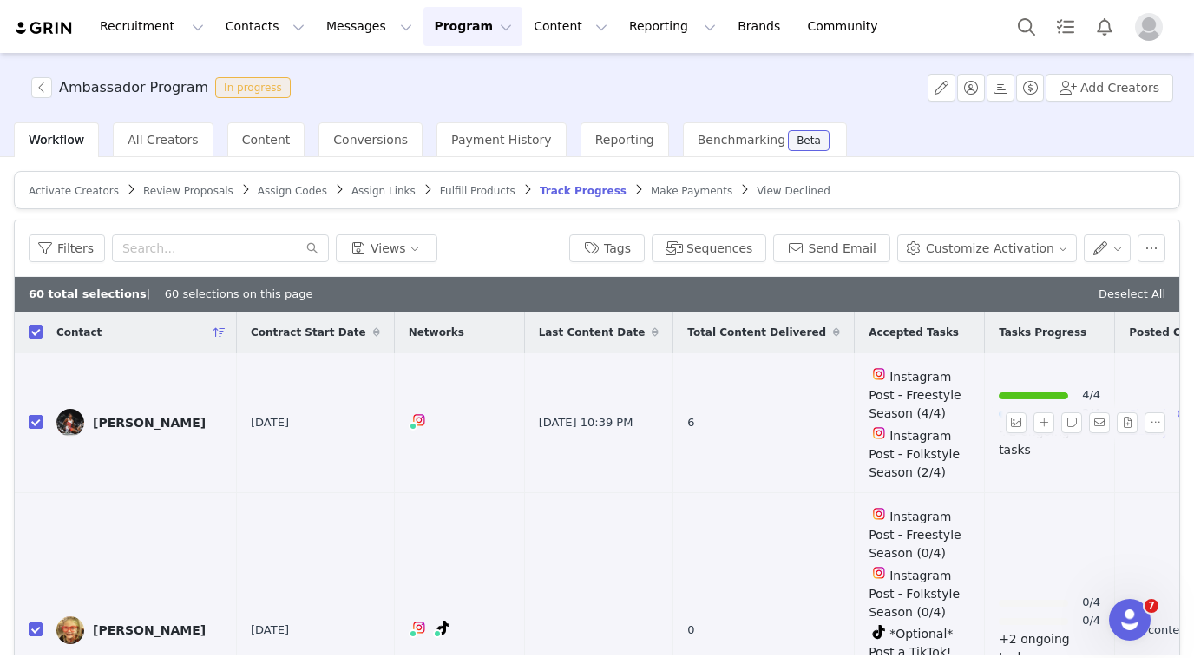
checkbox input "false"
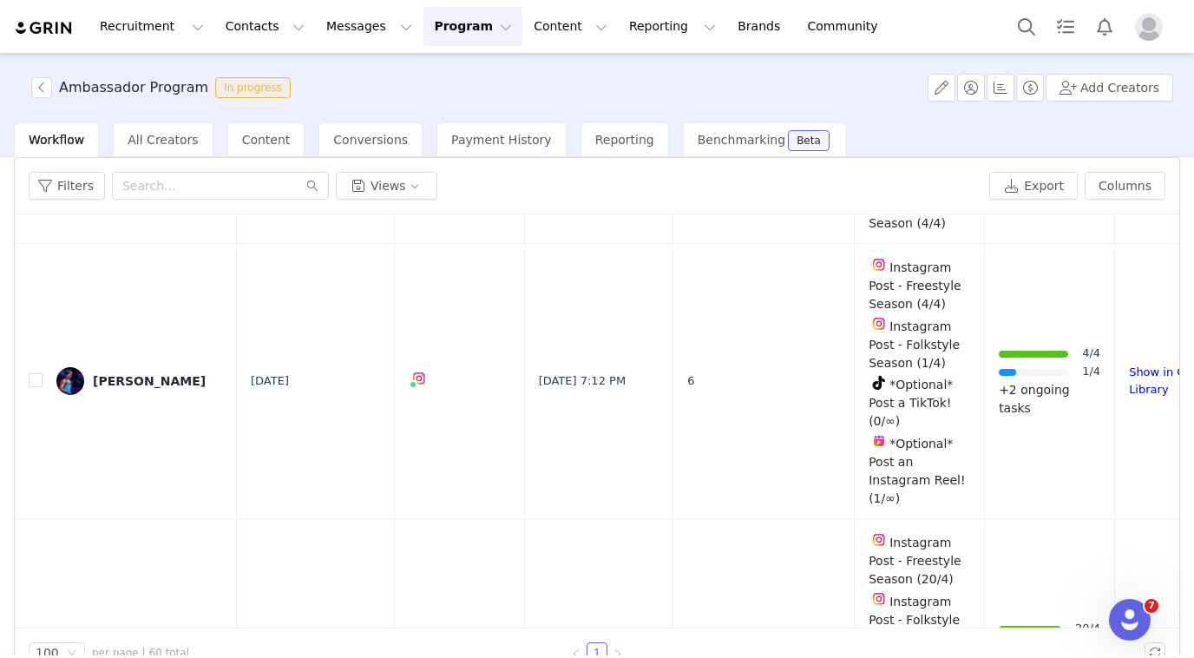
scroll to position [98, 0]
